Goal: Find specific page/section: Find specific page/section

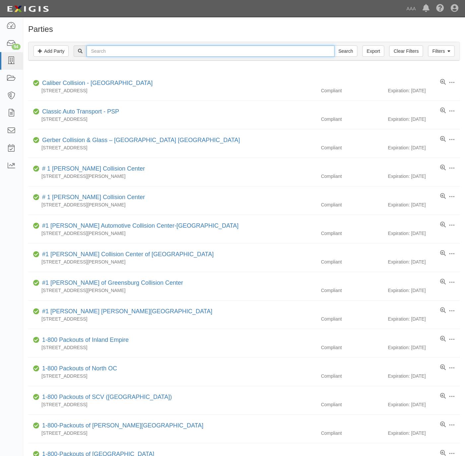
click at [115, 51] on input "text" at bounding box center [211, 50] width 248 height 11
type input "westhill towing"
click at [334, 45] on input "Search" at bounding box center [345, 50] width 23 height 11
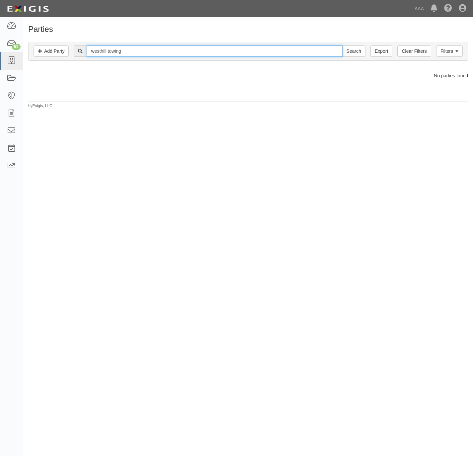
click at [102, 50] on input "westhill towing" at bounding box center [214, 50] width 255 height 11
type input "west hill towing"
click at [342, 45] on input "Search" at bounding box center [353, 50] width 23 height 11
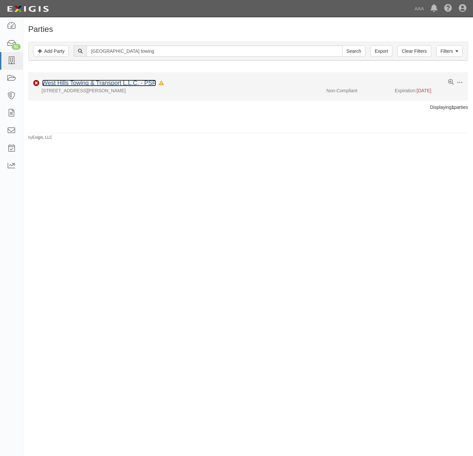
click at [67, 83] on link "West Hills Towing & Transport L.L.C. - PSP" at bounding box center [99, 83] width 114 height 7
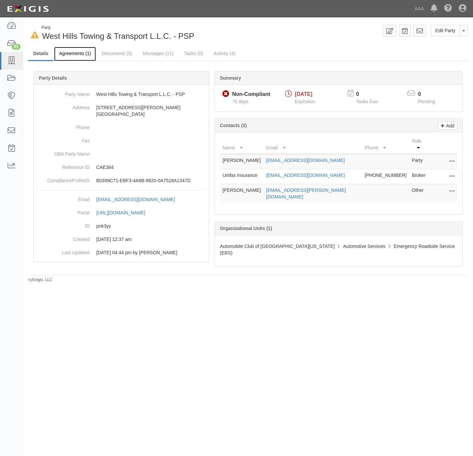
click at [73, 54] on link "Agreements (1)" at bounding box center [75, 54] width 42 height 14
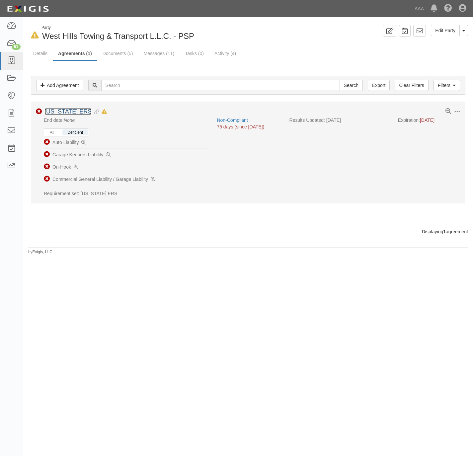
click at [56, 111] on link "[US_STATE] ERS" at bounding box center [67, 111] width 47 height 7
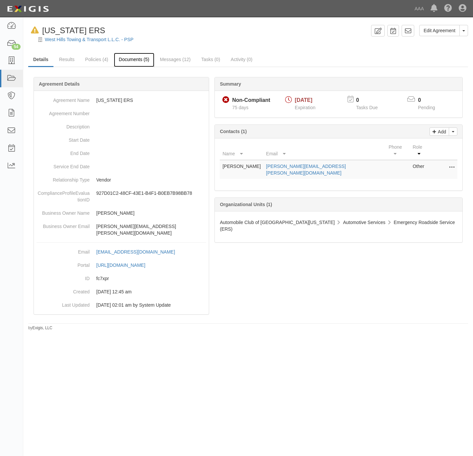
click at [132, 59] on link "Documents (5)" at bounding box center [134, 60] width 40 height 14
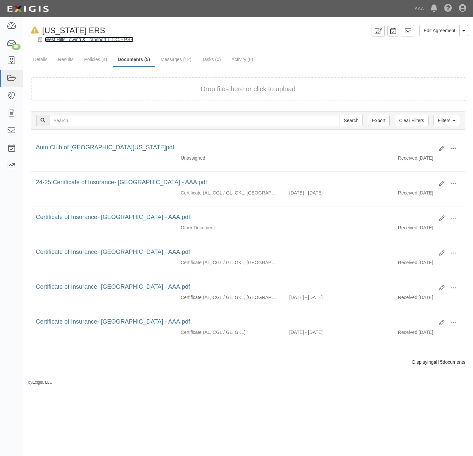
click at [56, 40] on link "West Hills Towing & Transport L.L.C. - PSP" at bounding box center [89, 39] width 89 height 5
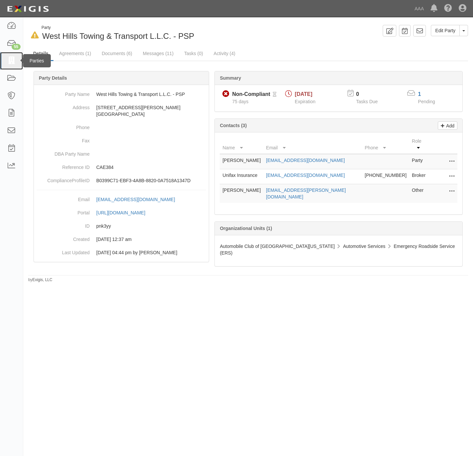
click at [7, 61] on icon at bounding box center [11, 61] width 9 height 8
